Goal: Task Accomplishment & Management: Complete application form

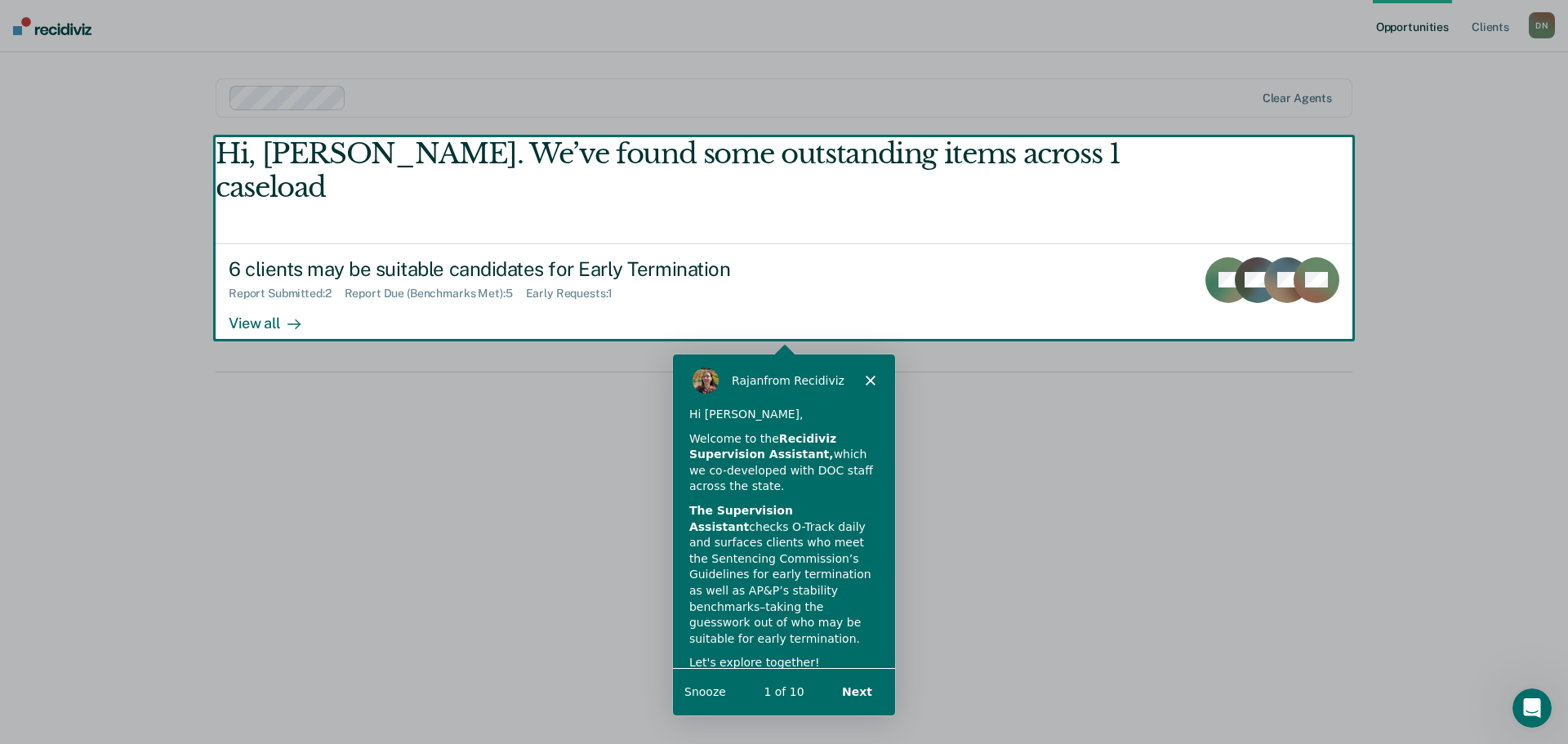
click at [840, 681] on button "Next" at bounding box center [856, 691] width 63 height 33
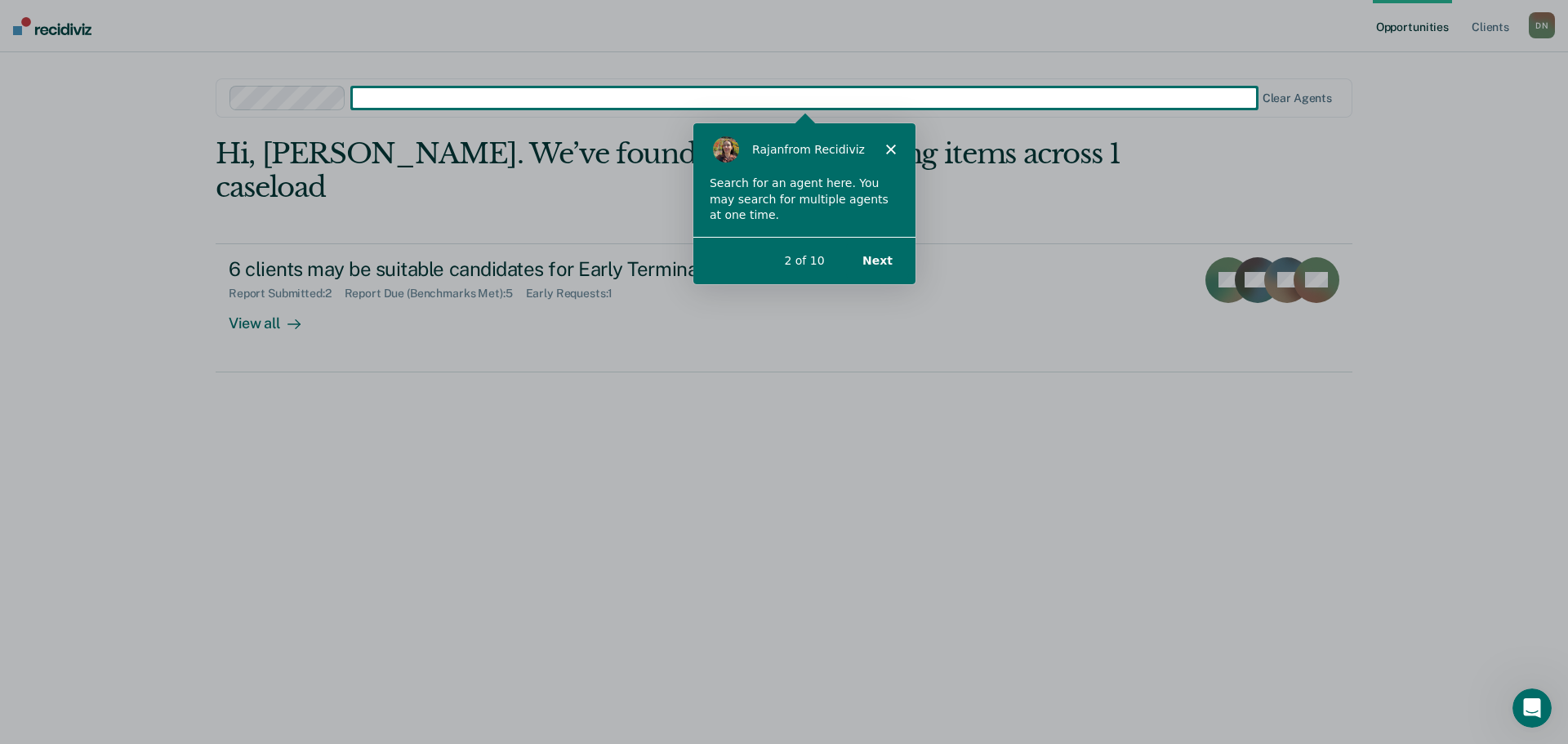
click at [882, 253] on button "Next" at bounding box center [876, 259] width 63 height 33
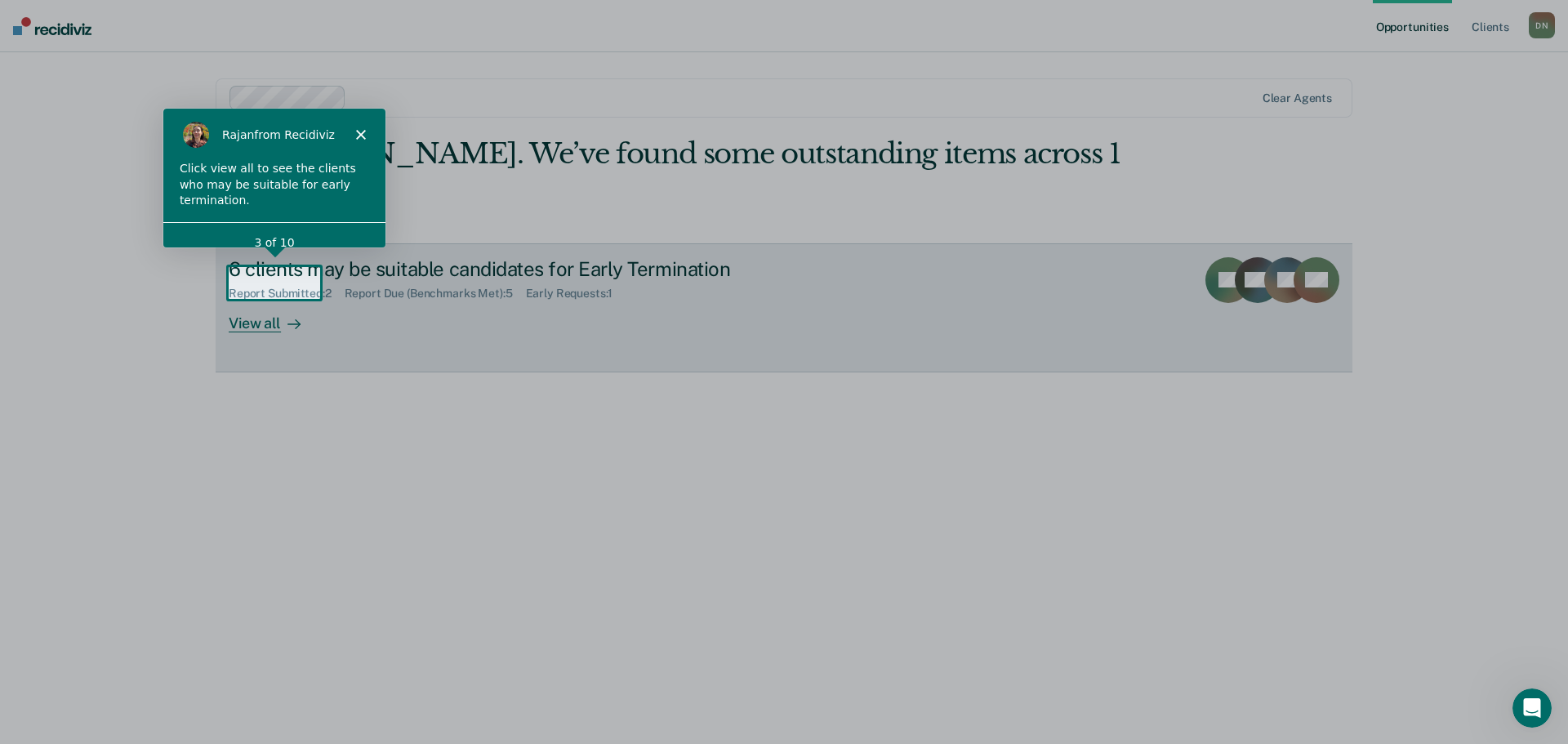
click at [265, 300] on div "View all" at bounding box center [274, 316] width 92 height 32
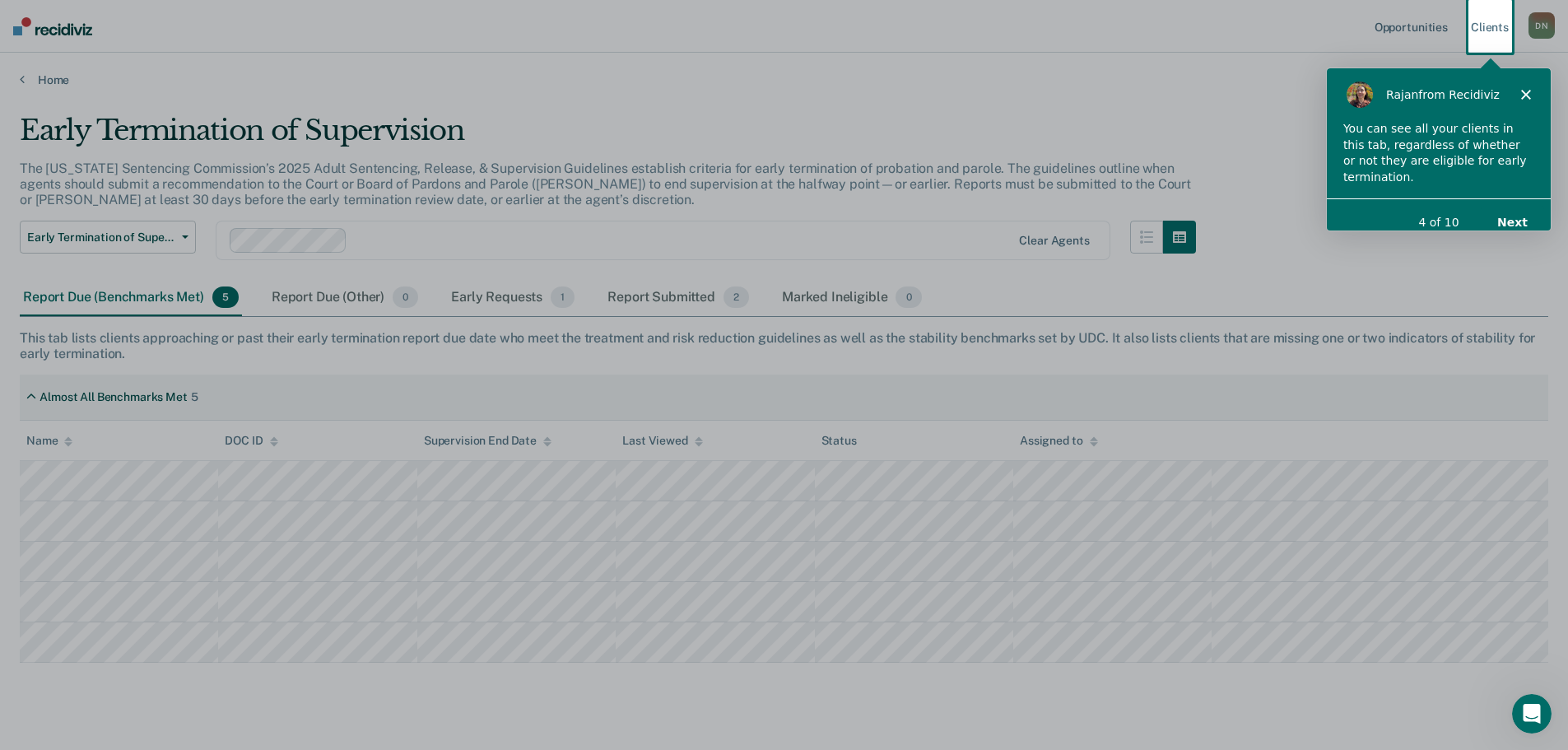
click at [1516, 204] on button "Next" at bounding box center [1511, 221] width 63 height 34
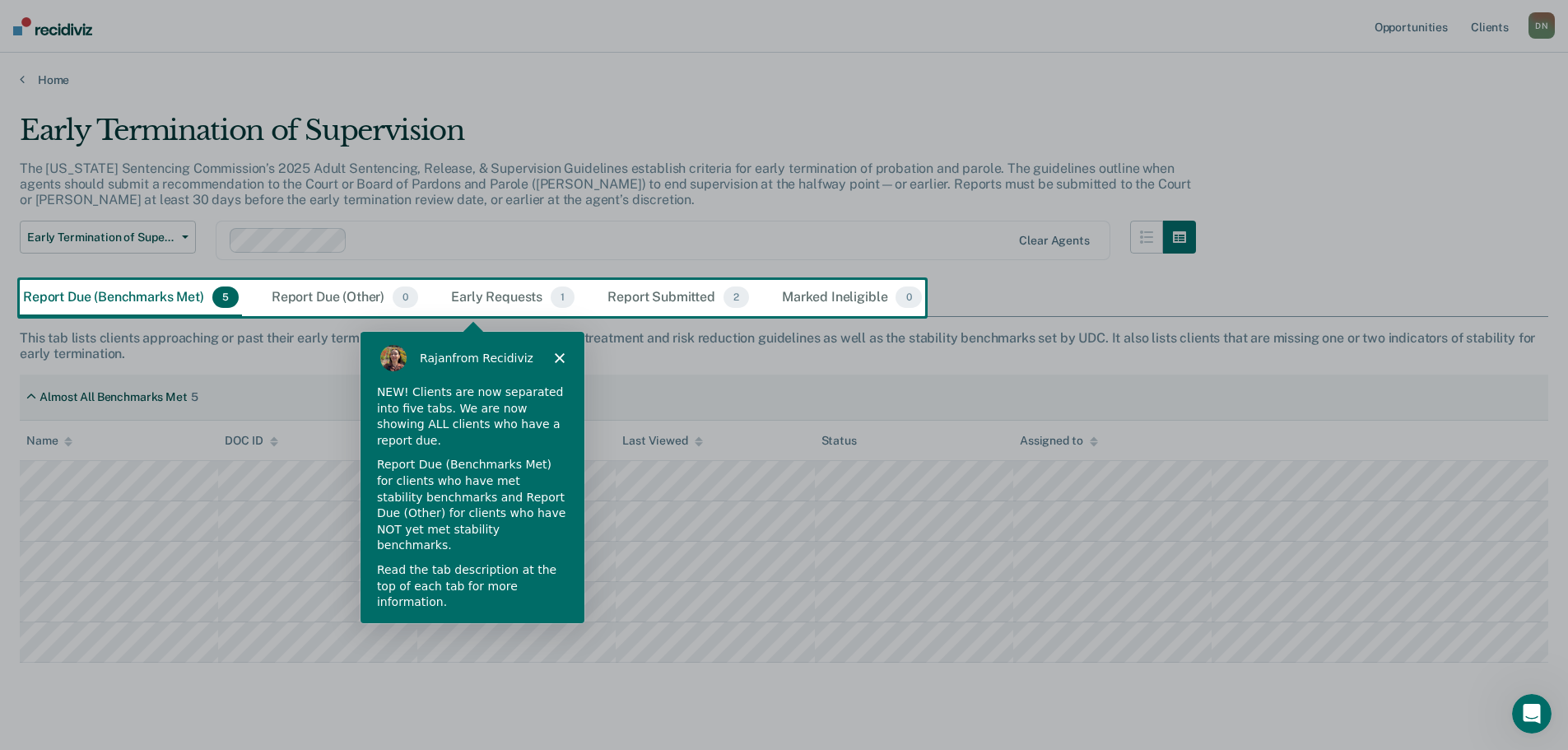
click at [542, 630] on button "Next" at bounding box center [545, 647] width 63 height 34
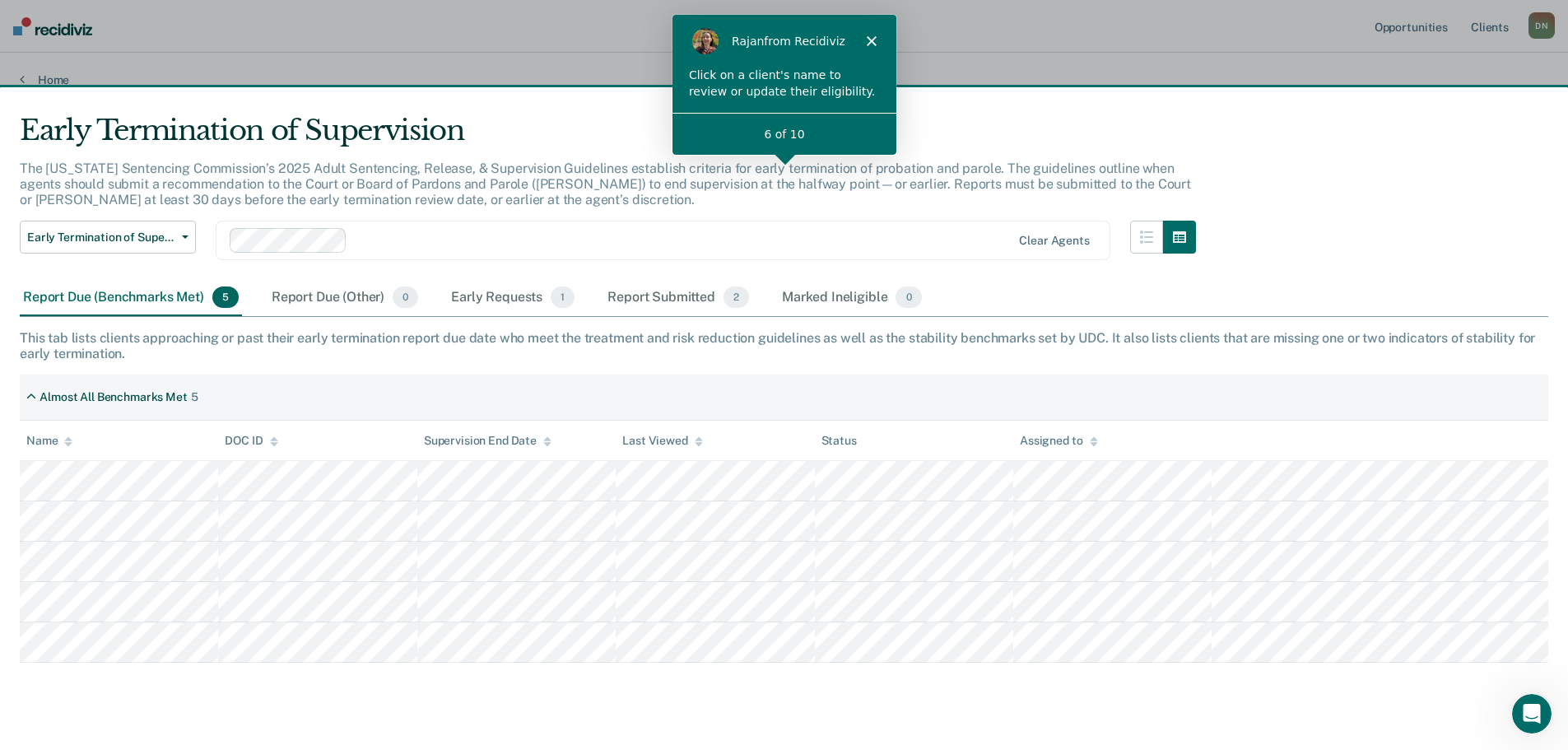
scroll to position [31, 0]
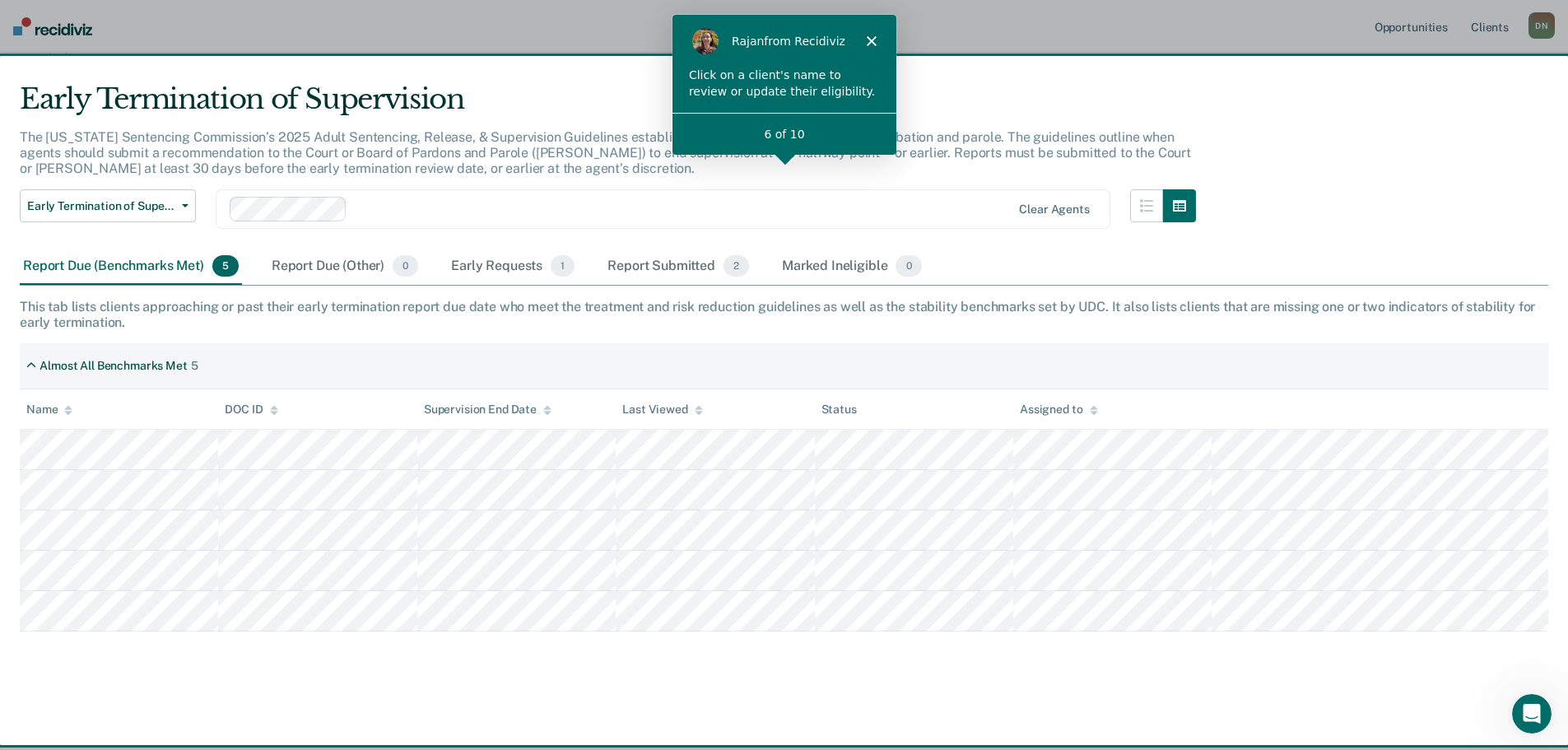
click at [839, 87] on div "Click on a client's name to review or update their eligibility." at bounding box center [782, 82] width 191 height 32
click at [800, 123] on div "6 of 10" at bounding box center [783, 133] width 224 height 42
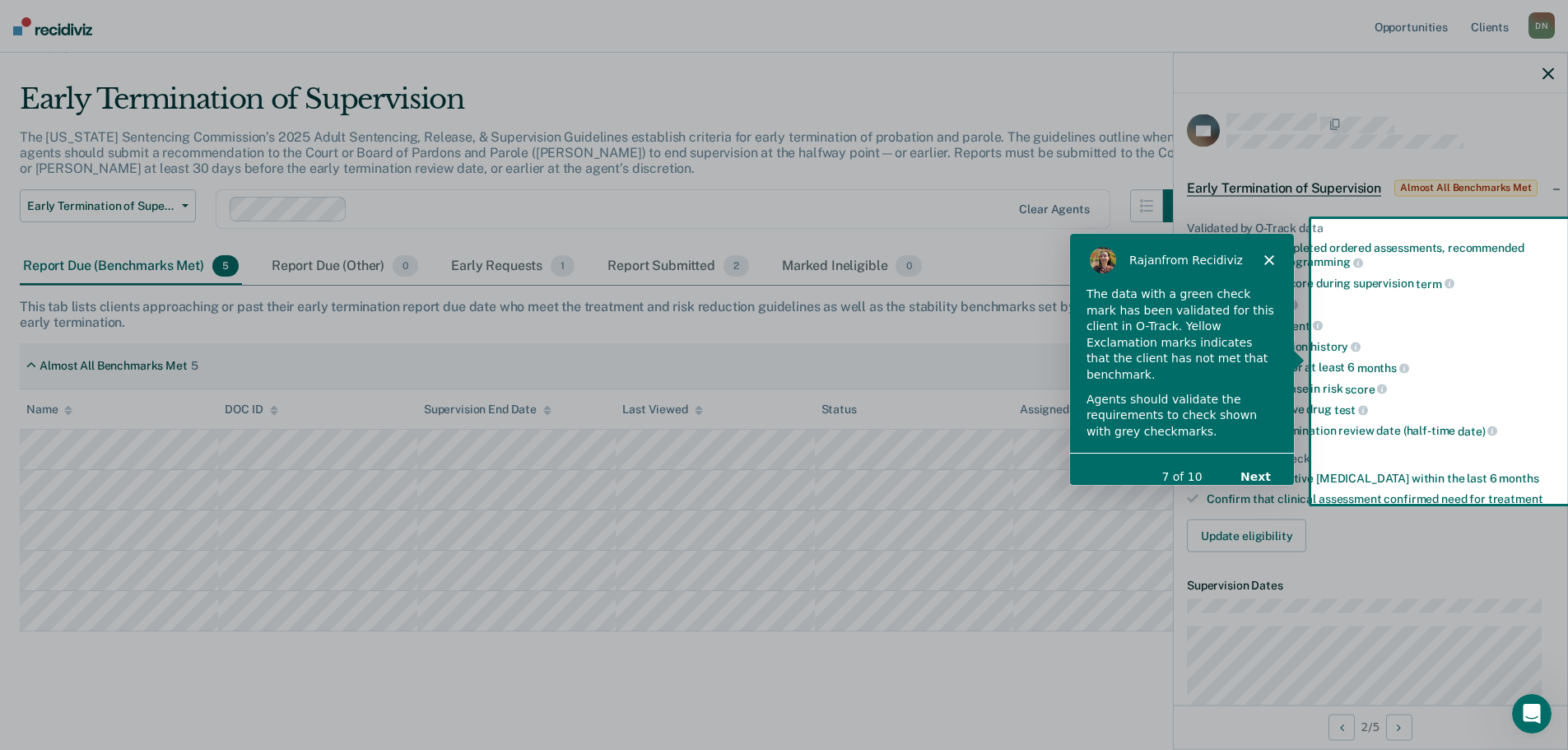
scroll to position [0, 0]
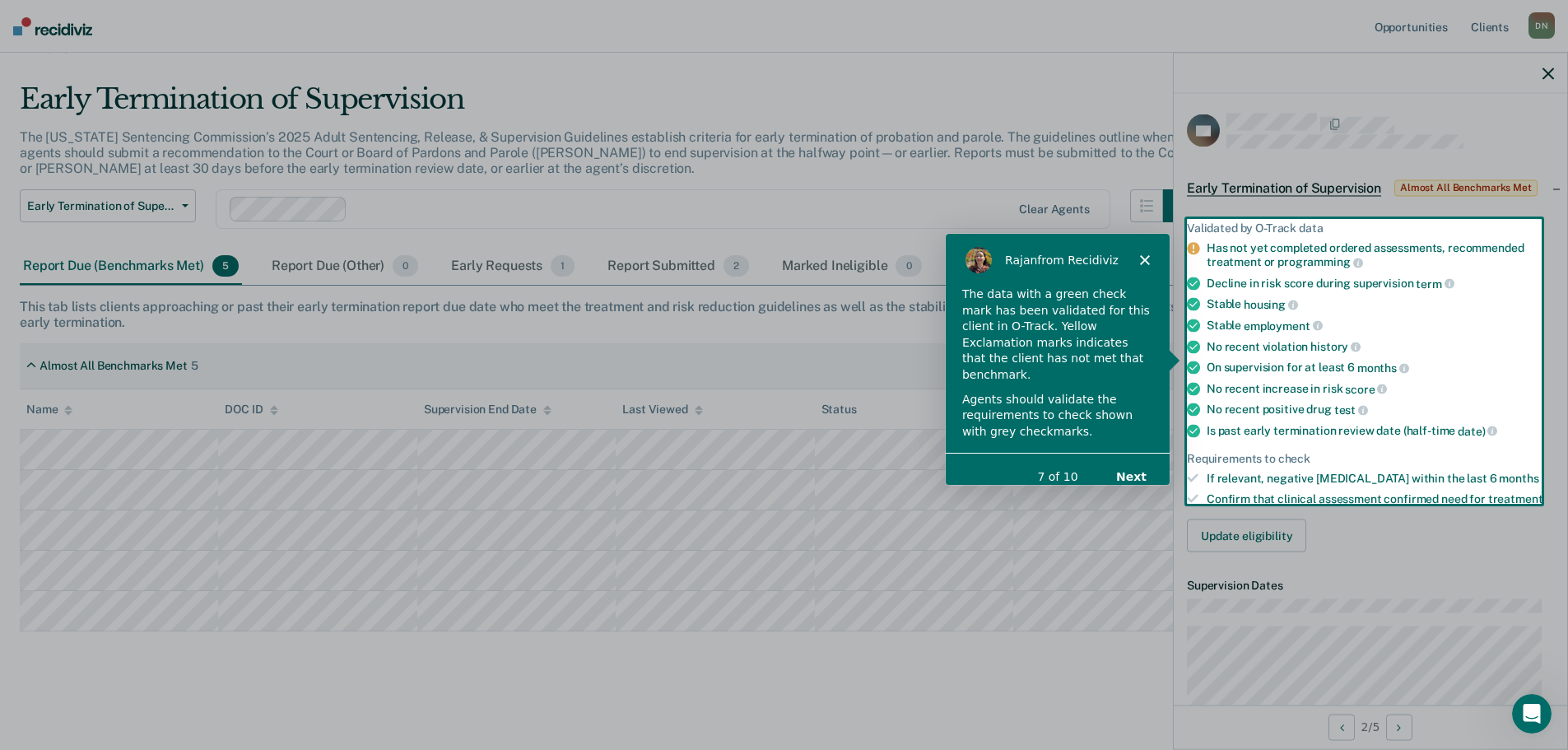
click at [1148, 459] on button "Next" at bounding box center [1130, 476] width 63 height 34
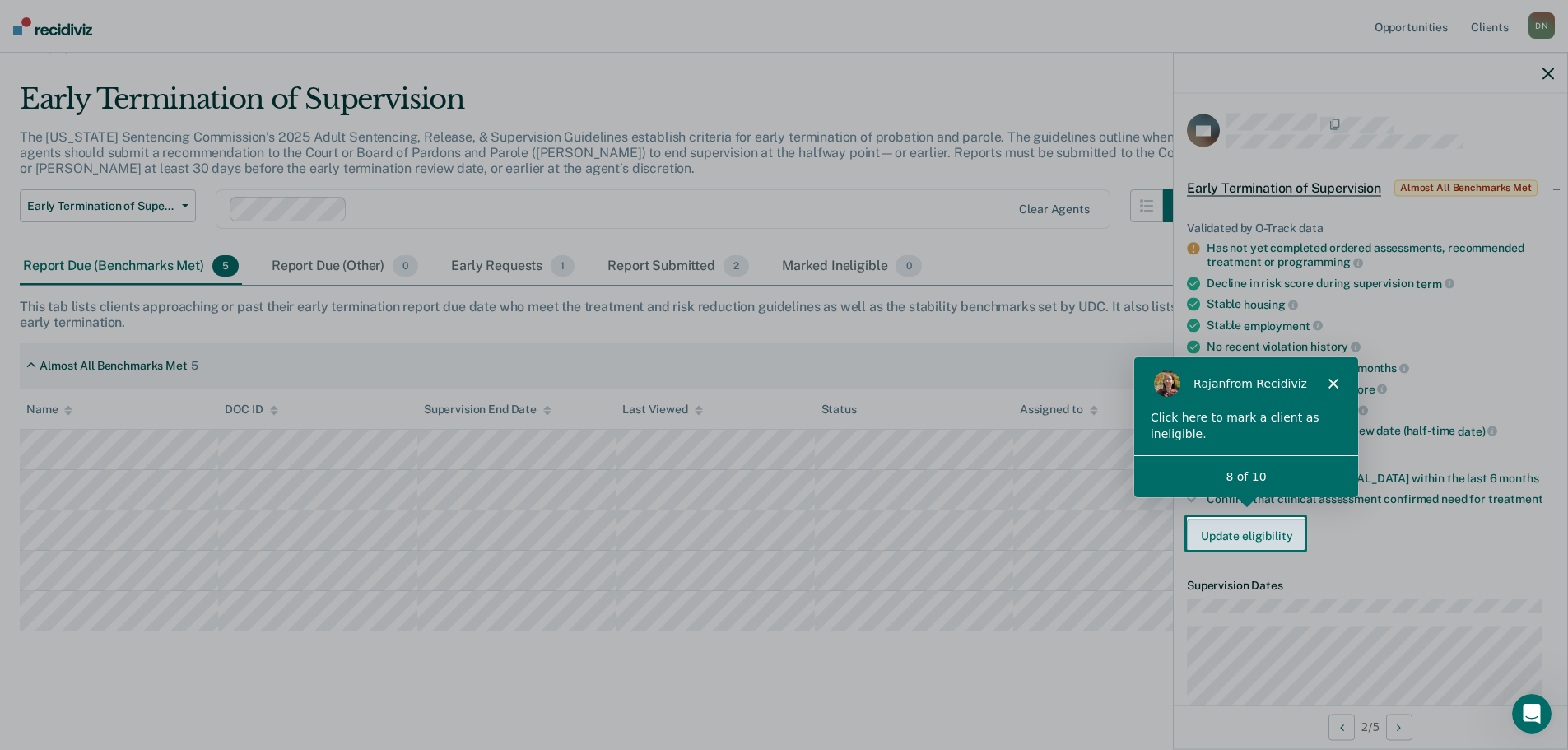
click at [1214, 527] on button "Update eligibility" at bounding box center [1247, 536] width 119 height 33
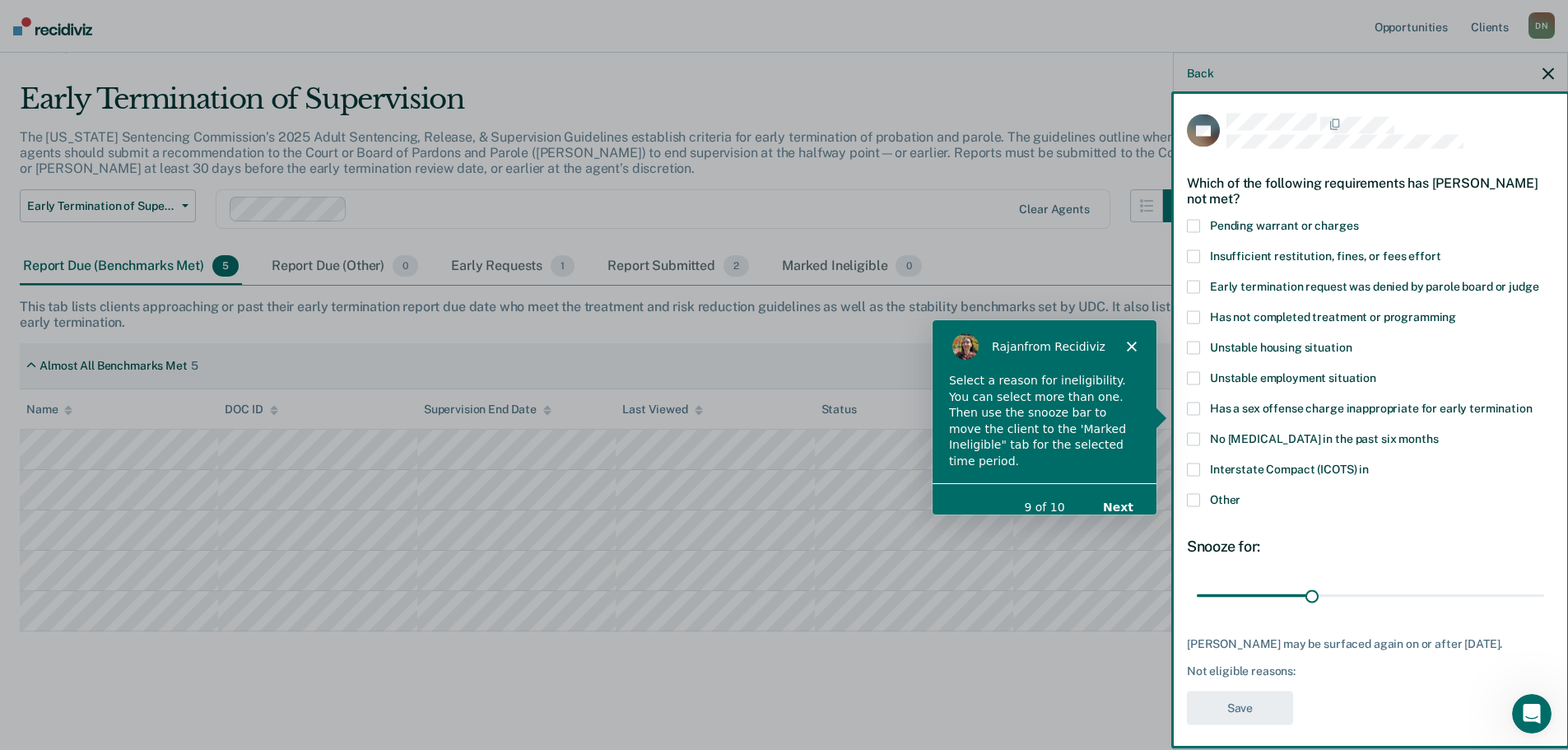
click at [1126, 489] on button "Next" at bounding box center [1117, 506] width 63 height 34
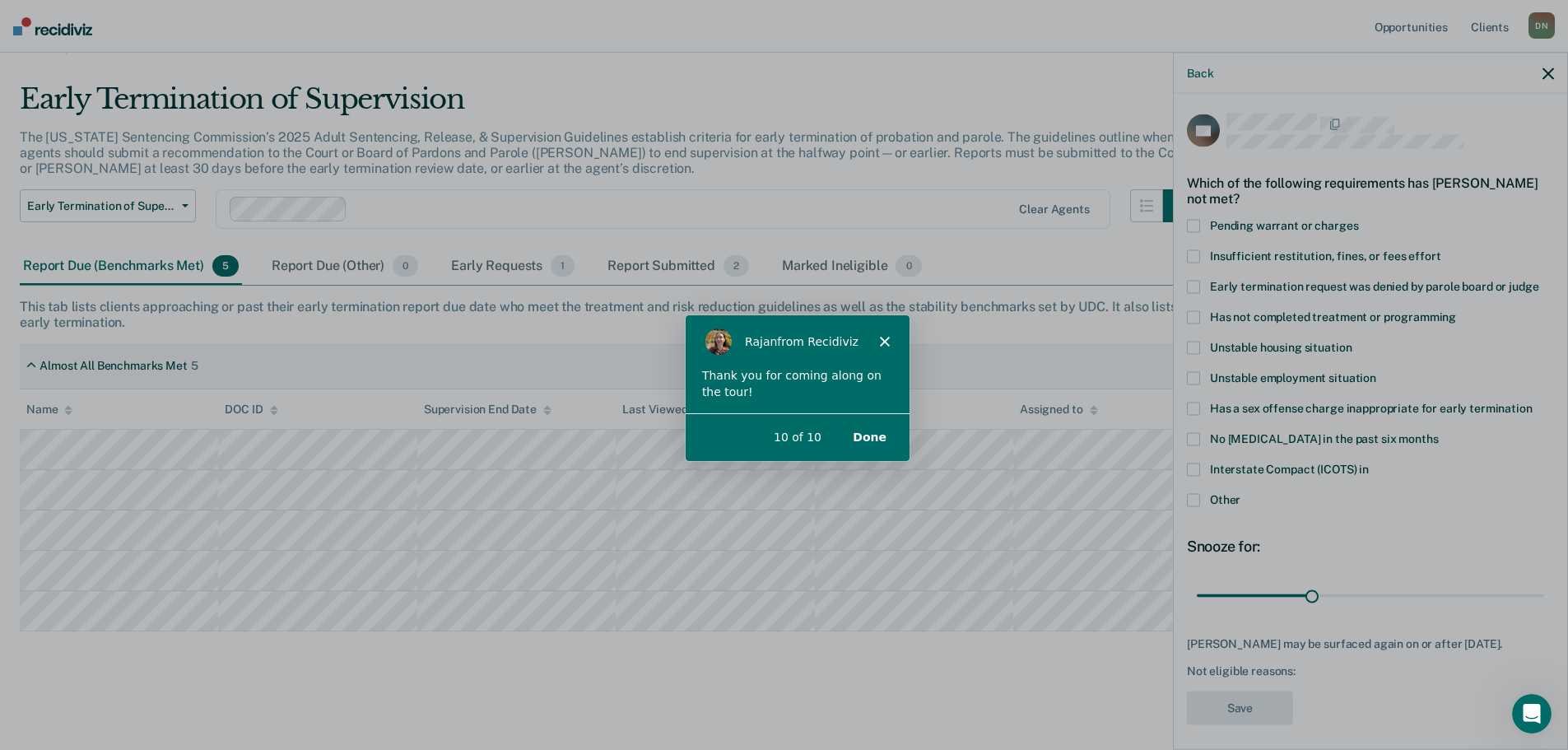
click at [884, 438] on button "Done" at bounding box center [868, 436] width 66 height 34
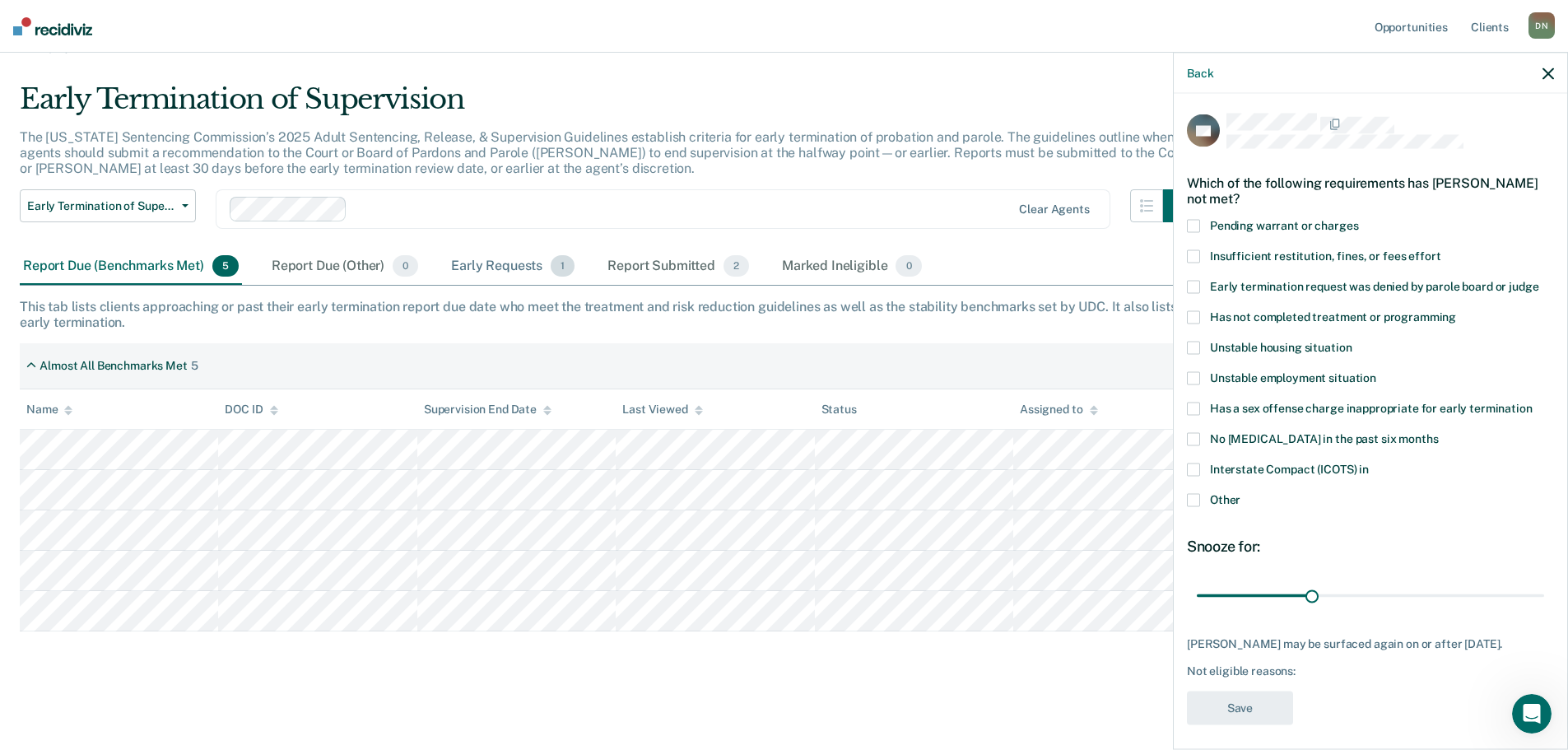
click at [499, 270] on div "Early Requests 1" at bounding box center [513, 267] width 130 height 36
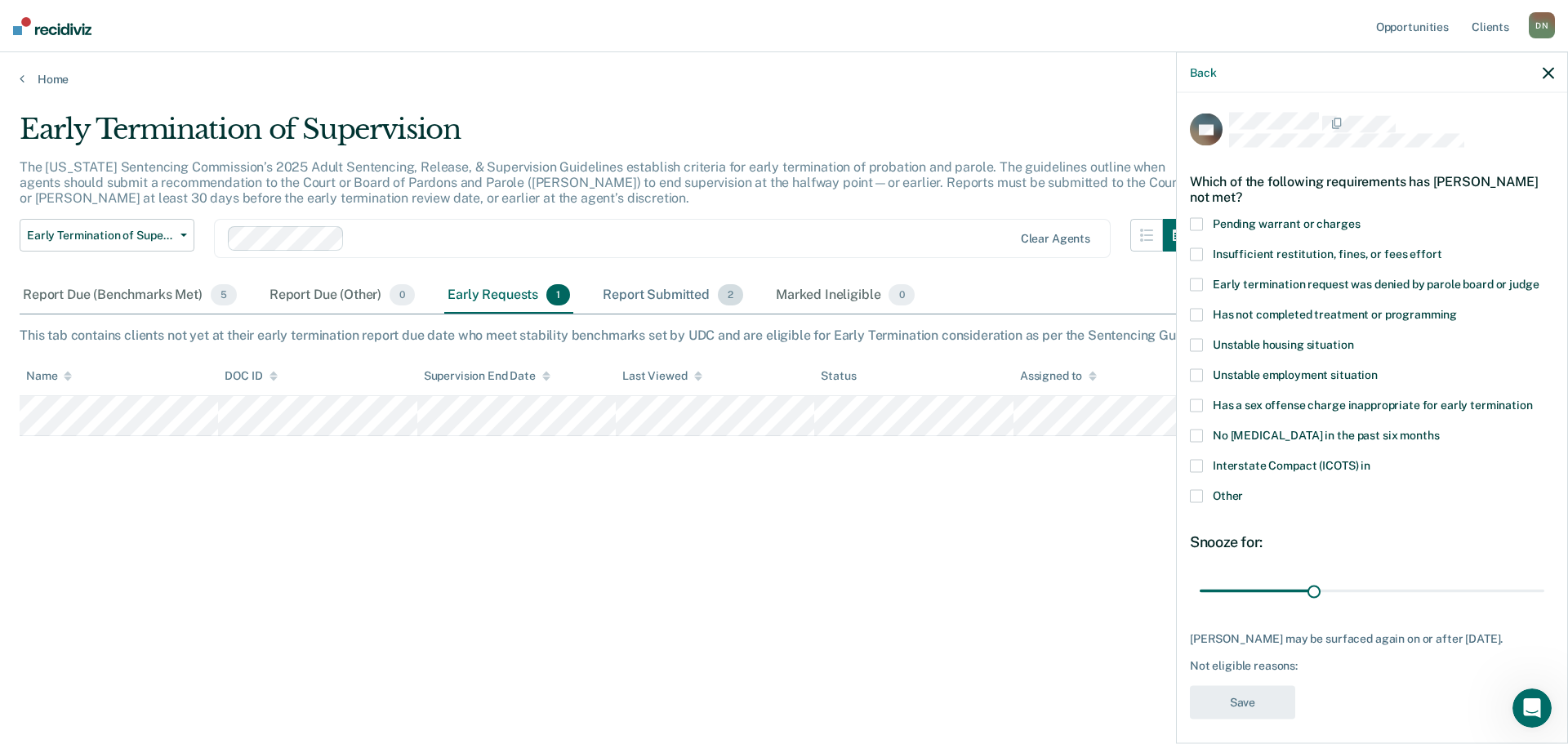
click at [670, 295] on div "Report Submitted 2" at bounding box center [673, 295] width 147 height 36
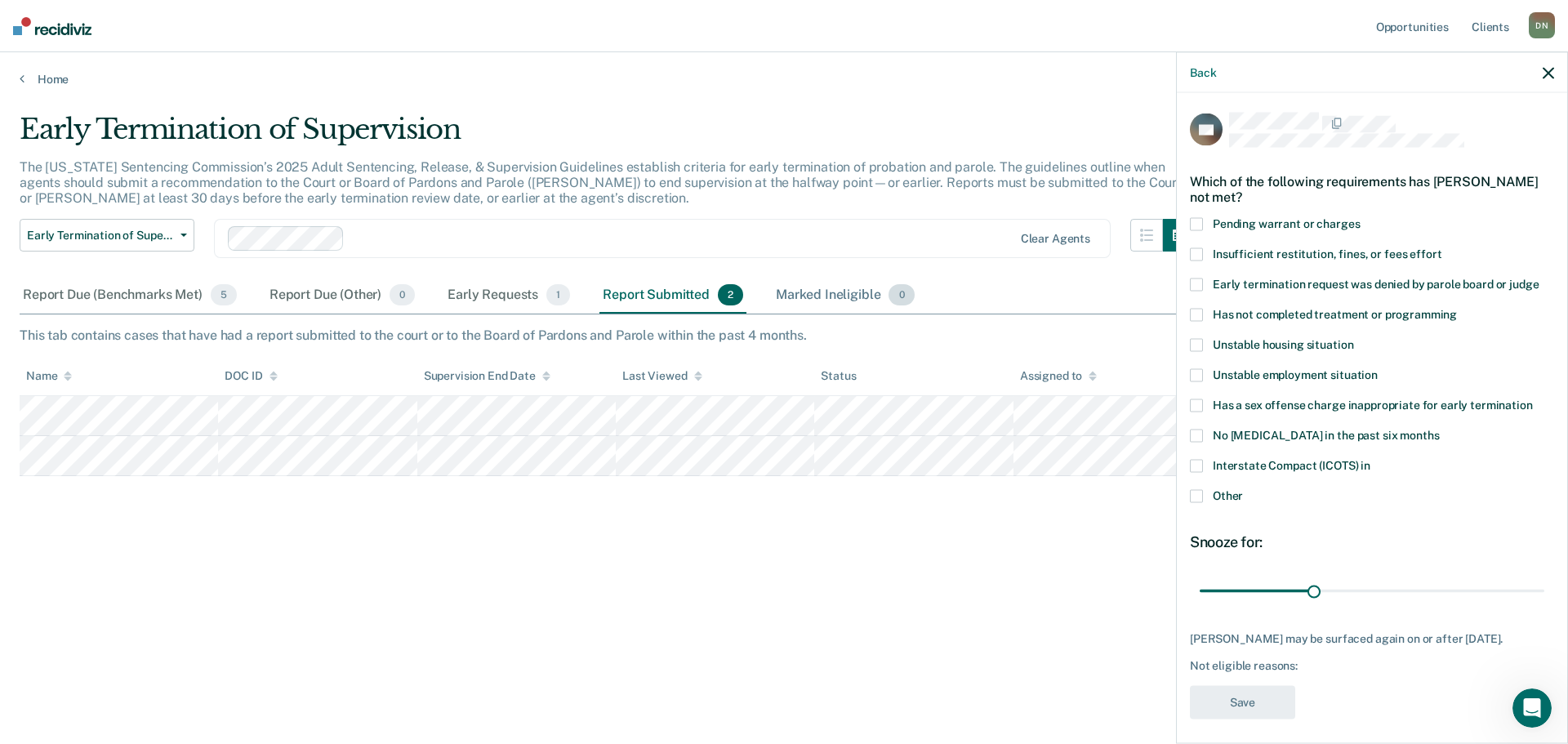
click at [808, 287] on div "Marked Ineligible 0" at bounding box center [845, 295] width 145 height 36
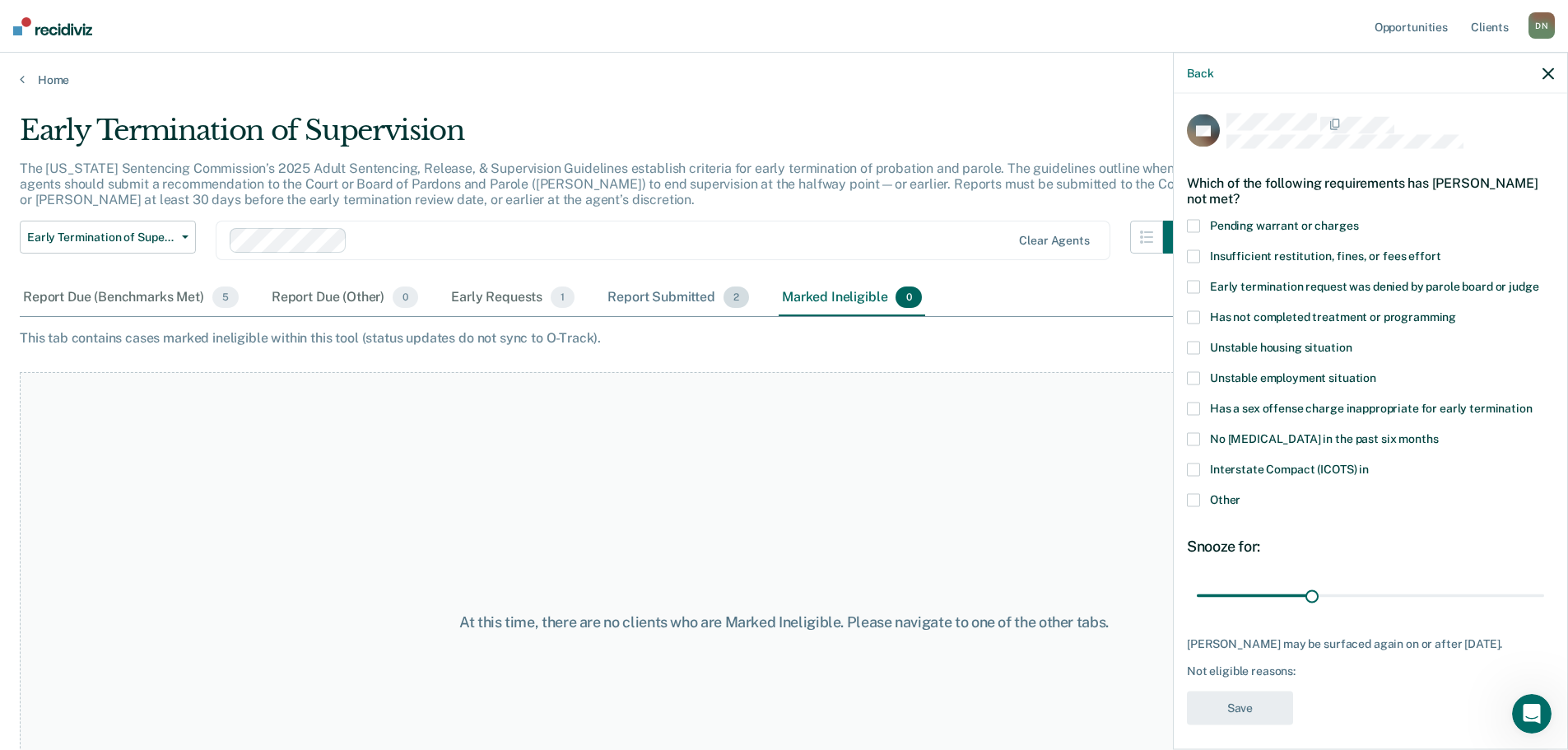
click at [637, 304] on div "Report Submitted 2" at bounding box center [678, 298] width 148 height 36
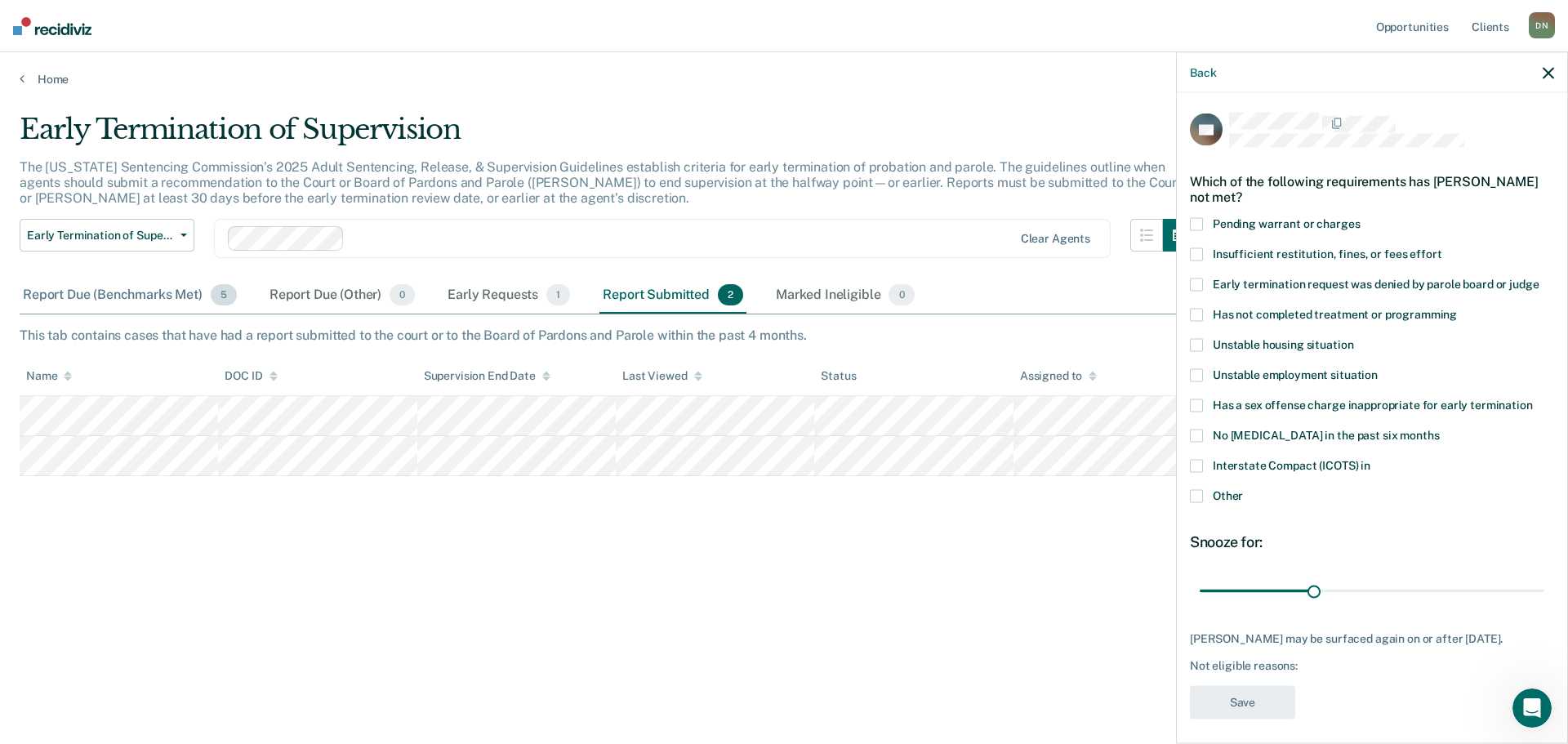
click at [97, 302] on div "Report Due (Benchmarks Met) 5" at bounding box center [129, 295] width 220 height 36
